Goal: Task Accomplishment & Management: Manage account settings

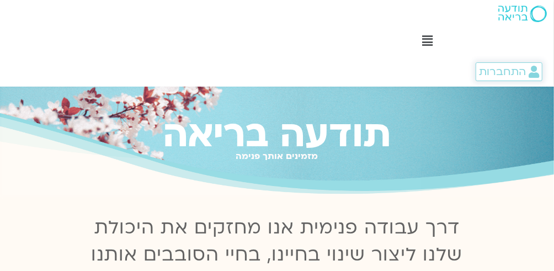
click at [500, 71] on span "התחברות" at bounding box center [502, 72] width 47 height 12
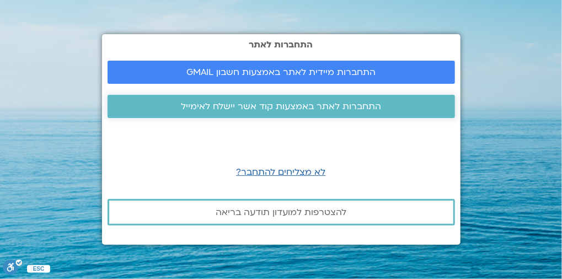
click at [287, 111] on span "התחברות לאתר באמצעות קוד אשר יישלח לאימייל" at bounding box center [281, 106] width 200 height 10
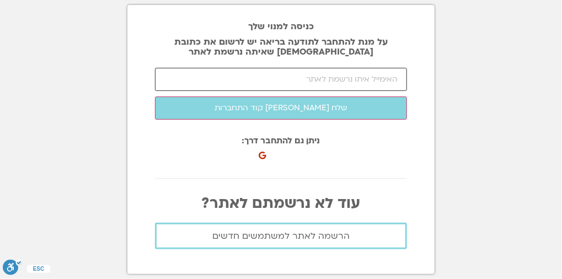
click at [282, 77] on input "email" at bounding box center [281, 79] width 252 height 23
type input "[EMAIL_ADDRESS][DOMAIN_NAME]"
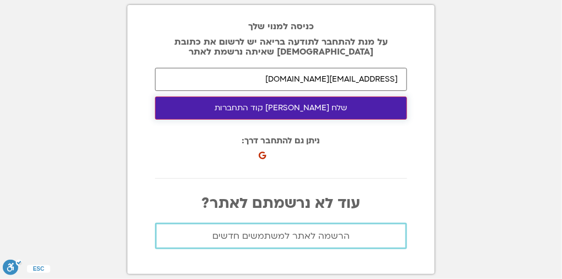
click at [289, 108] on button "שלח [PERSON_NAME] קוד התחברות" at bounding box center [281, 108] width 252 height 23
